Goal: Find specific page/section: Find specific page/section

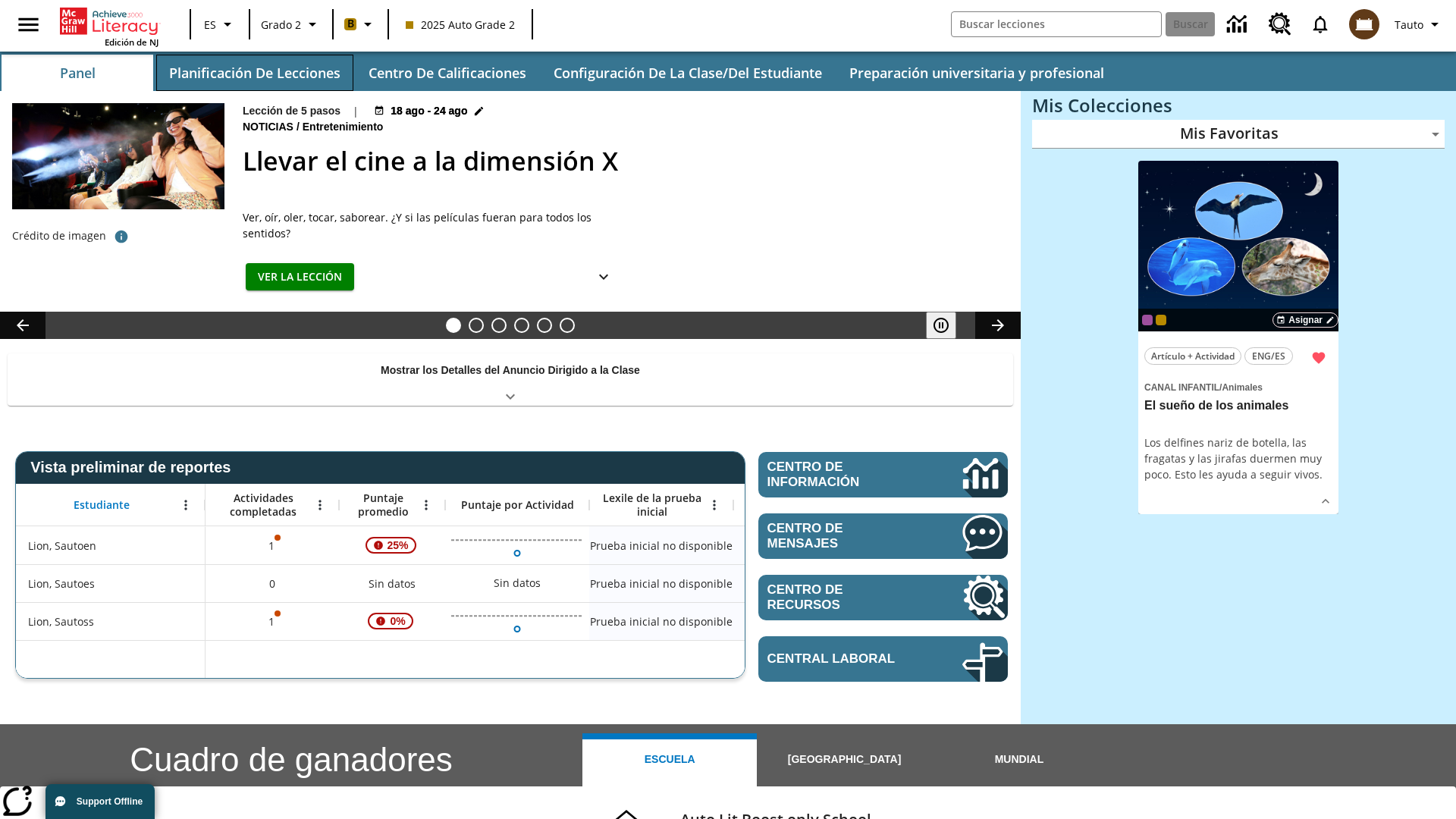
click at [254, 73] on button "Planificación de lecciones" at bounding box center [254, 72] width 197 height 37
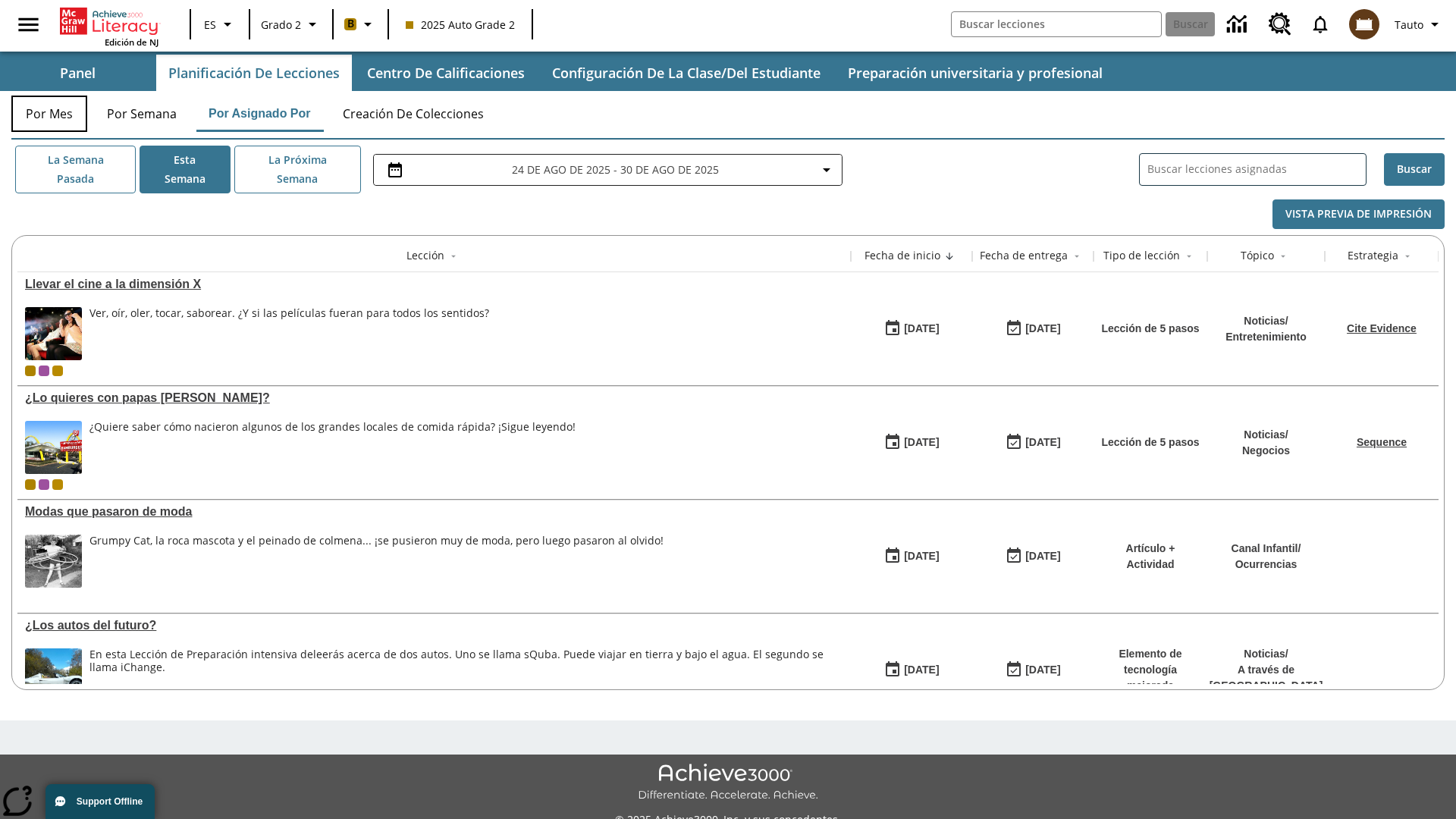
click at [49, 113] on button "Por mes" at bounding box center [49, 113] width 76 height 37
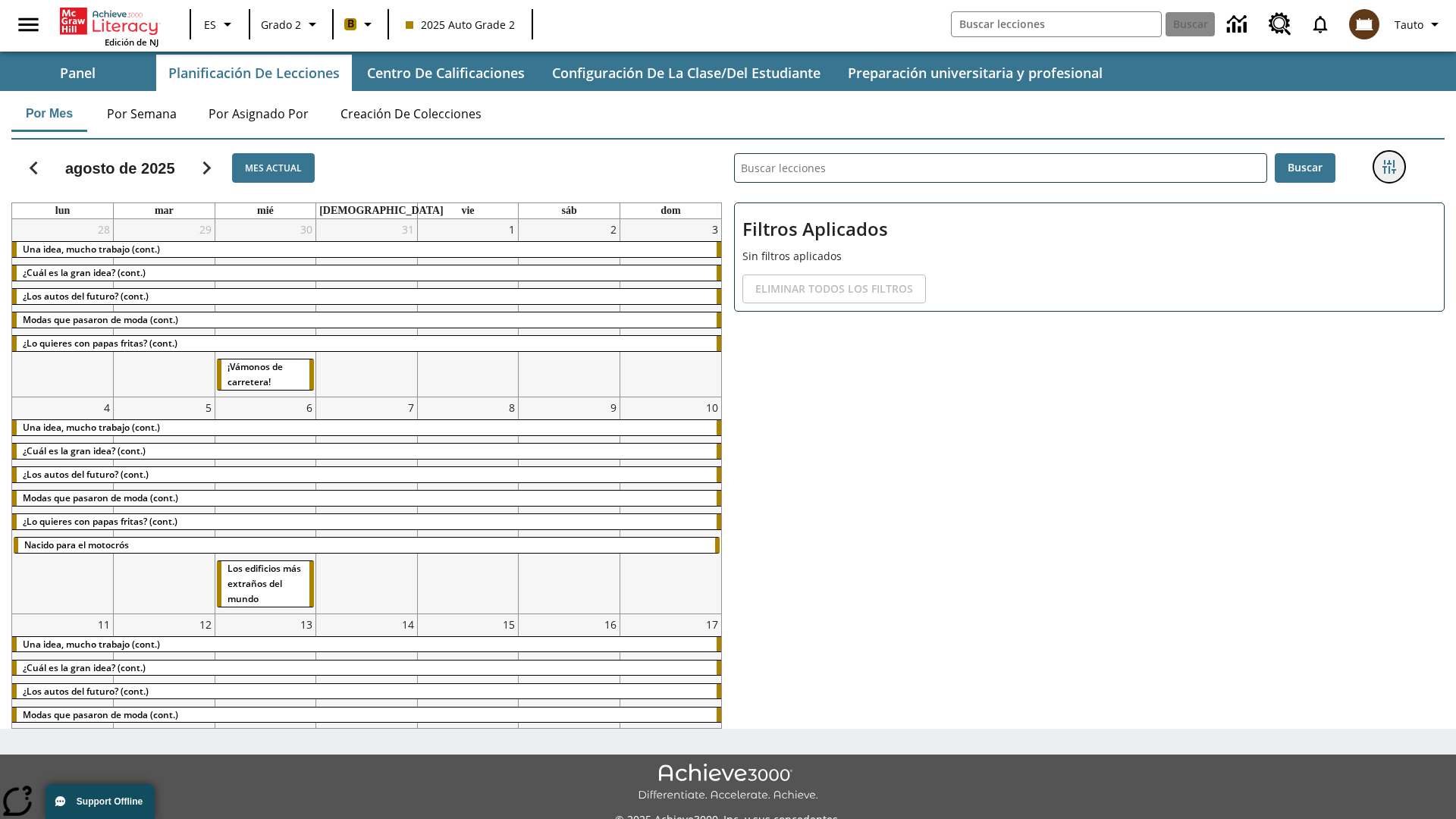
click at [1388, 167] on icon "Menú lateral de filtros" at bounding box center [1388, 166] width 13 height 13
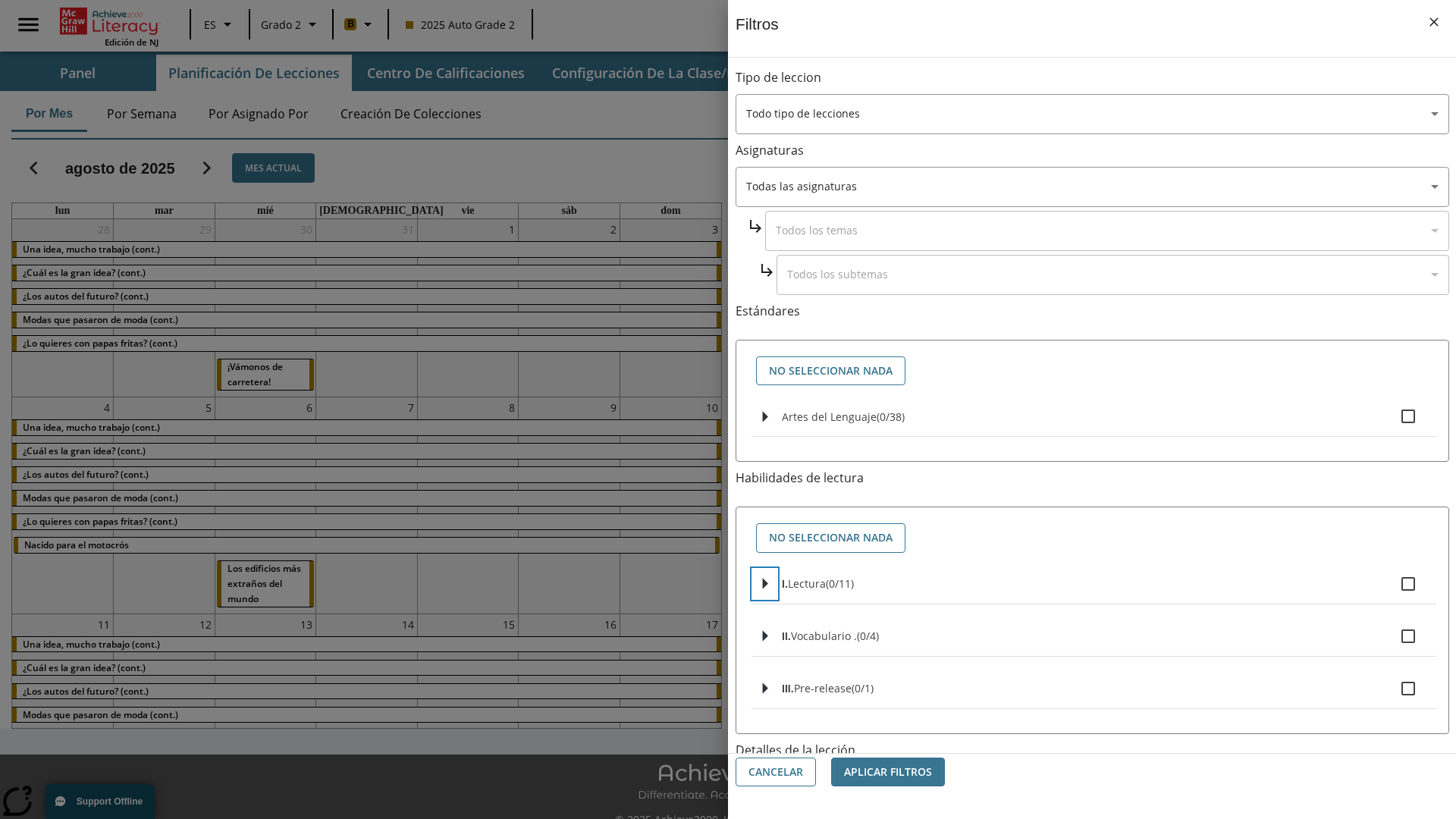
click at [765, 583] on icon "Seleccione habilidades" at bounding box center [765, 583] width 5 height 12
click at [775, 772] on button "Cancelar" at bounding box center [775, 772] width 80 height 29
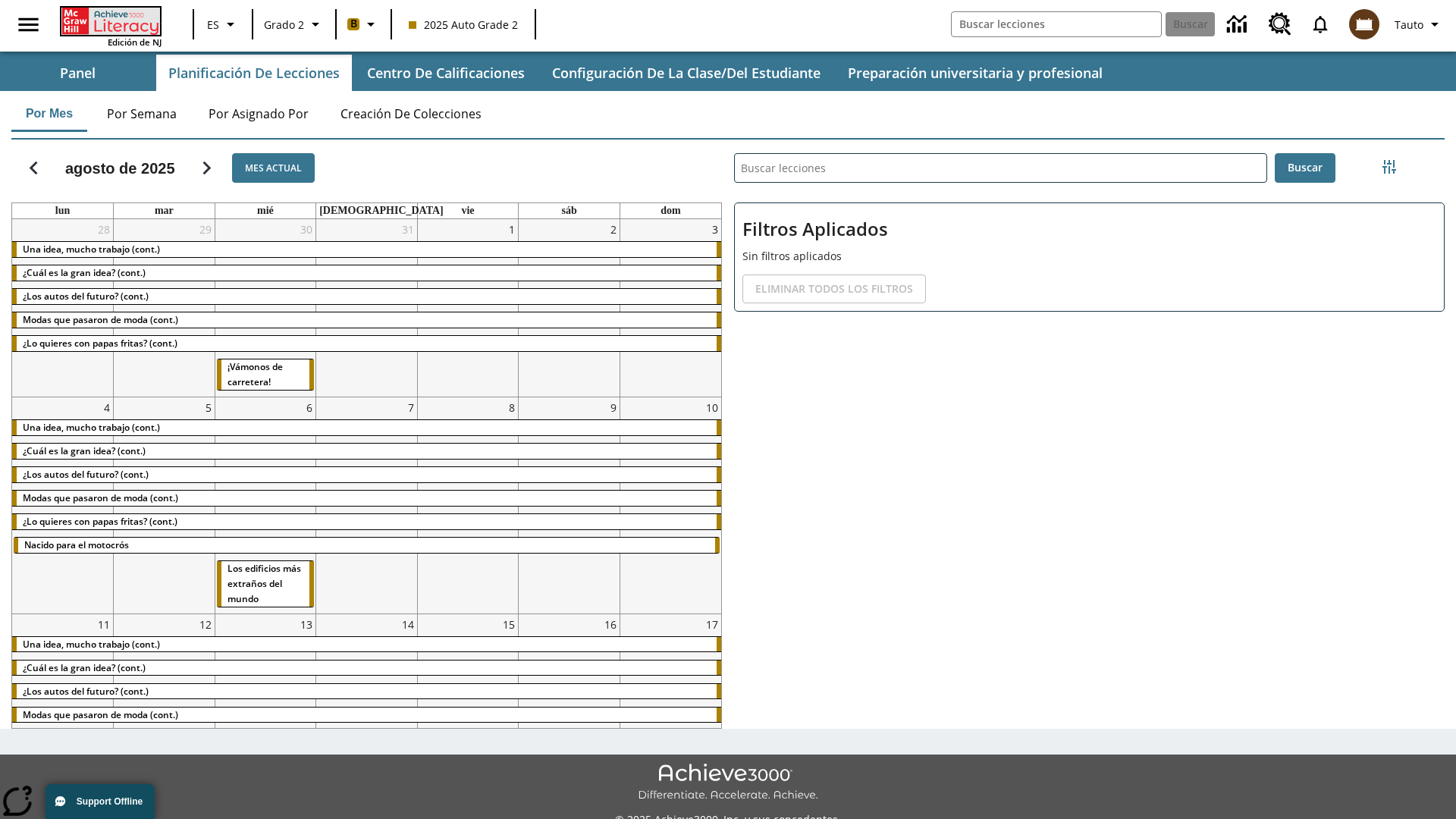
click at [109, 21] on icon "Portada" at bounding box center [112, 21] width 101 height 28
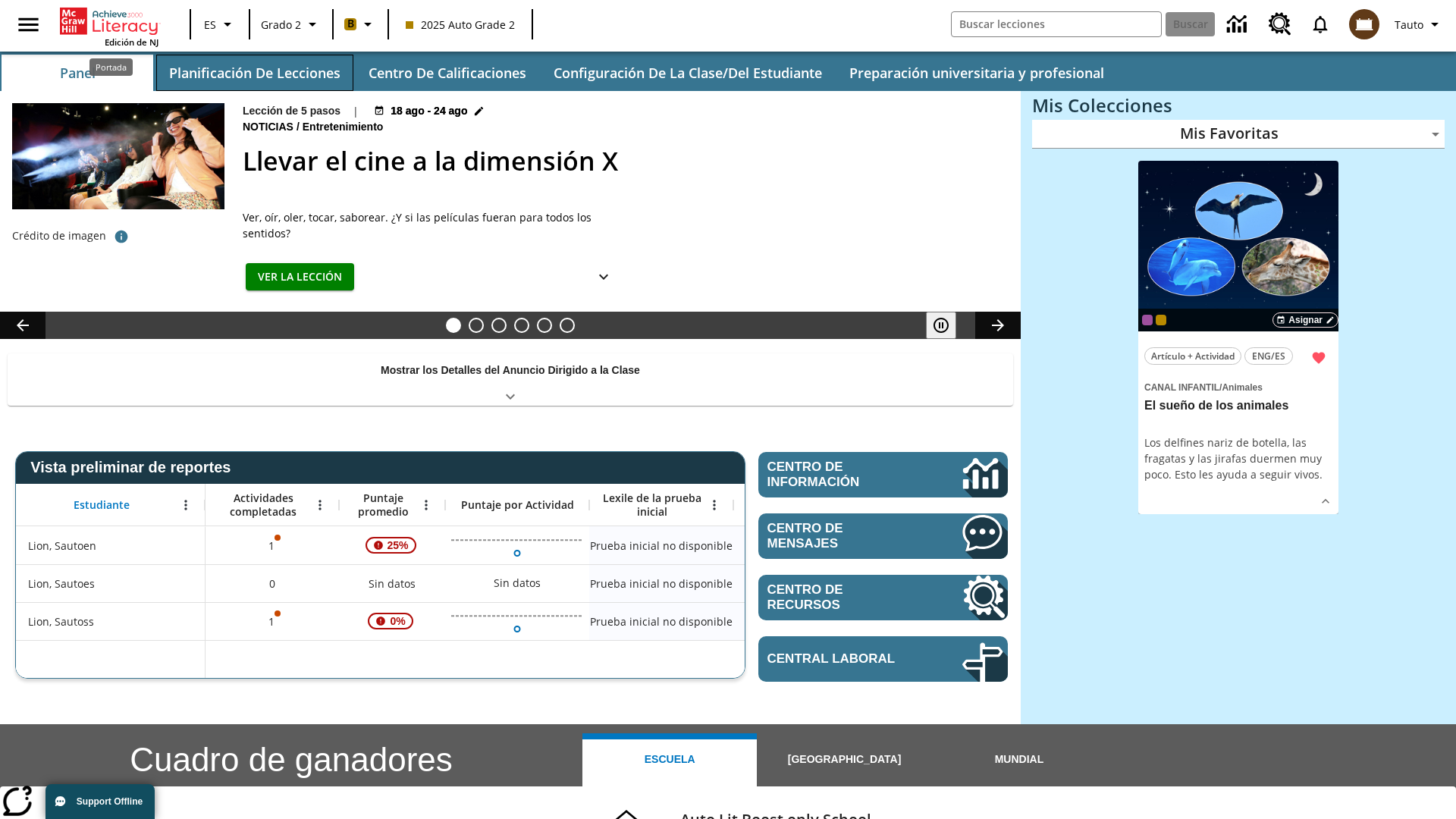
click at [254, 73] on button "Planificación de lecciones" at bounding box center [254, 72] width 197 height 37
